Goal: Transaction & Acquisition: Purchase product/service

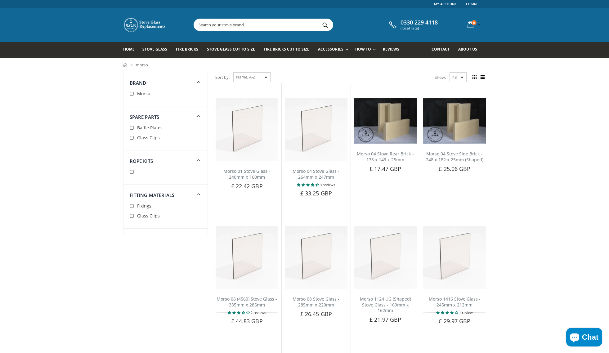
click at [209, 24] on input "text" at bounding box center [298, 25] width 208 height 12
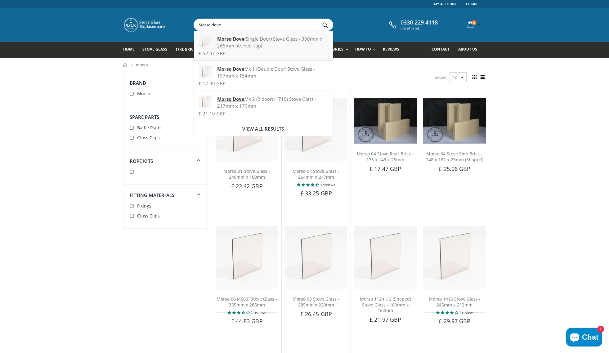
type input "Morso dove"
click at [251, 41] on div "Morso Dove (Single Door) Stove Glass - 398mm x 265mm (Arched Top)" at bounding box center [263, 42] width 129 height 14
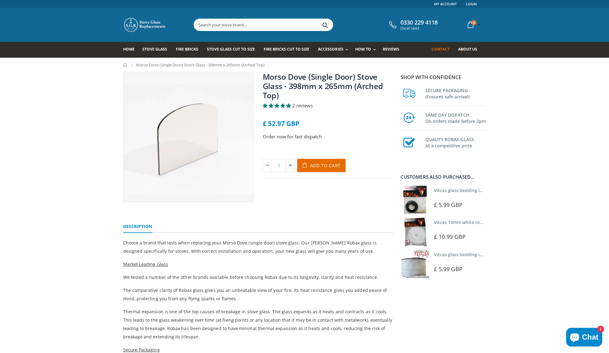
click at [441, 49] on span "Contact" at bounding box center [441, 49] width 18 height 5
click at [322, 166] on span "Add to Cart" at bounding box center [325, 166] width 31 height 6
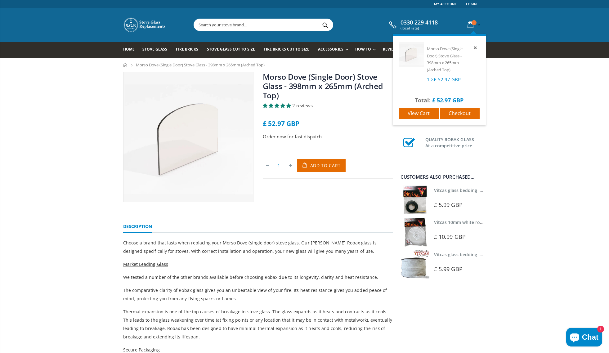
click at [472, 25] on span "1" at bounding box center [474, 22] width 5 height 5
click at [462, 112] on span "Checkout" at bounding box center [460, 113] width 22 height 7
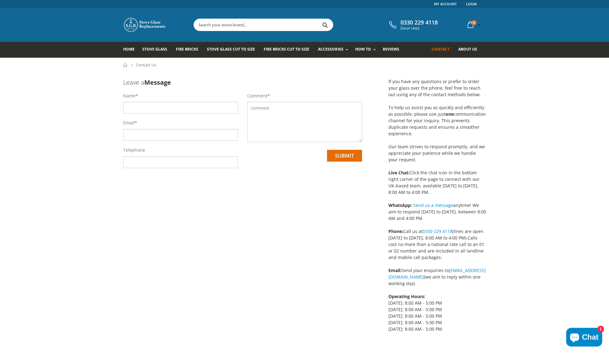
scroll to position [0, 0]
